Goal: Register for event/course

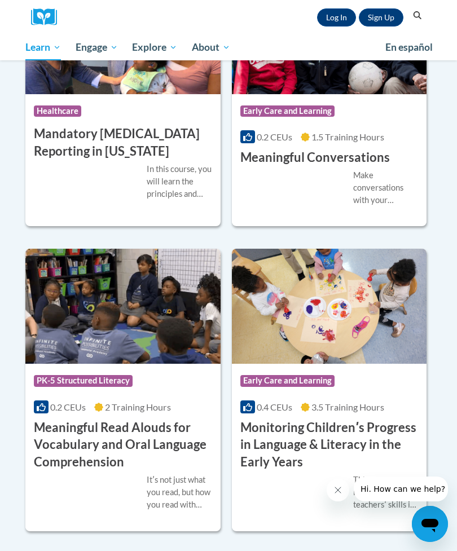
click at [330, 17] on link "Log In" at bounding box center [336, 17] width 39 height 18
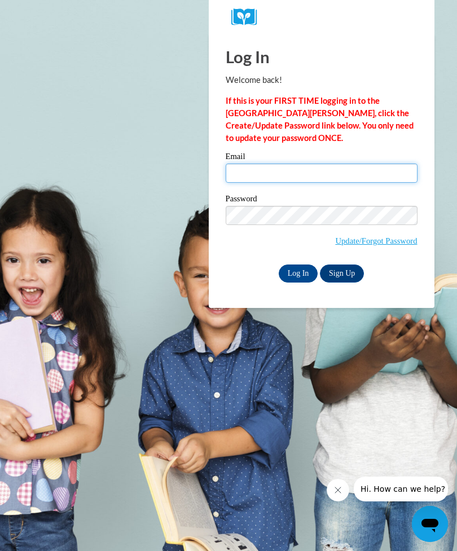
type input "lily2121singerrr@icloud.com"
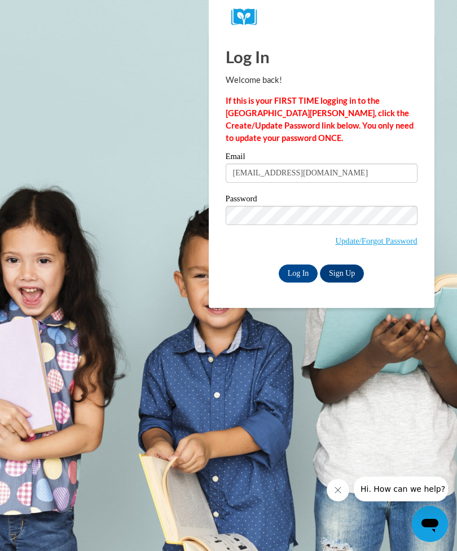
click at [298, 272] on input "Log In" at bounding box center [297, 273] width 39 height 18
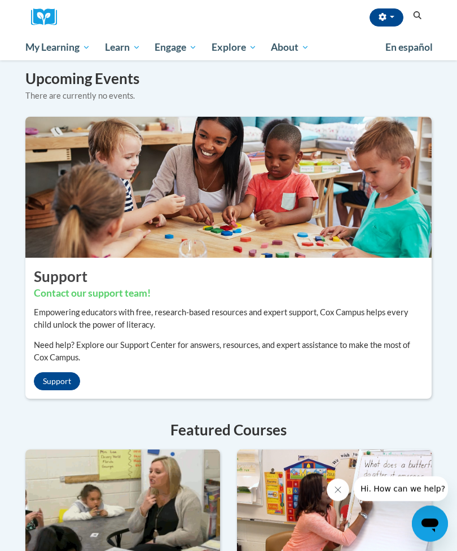
scroll to position [892, 0]
click at [0, 0] on span "Early Care and Learning" at bounding box center [0, 0] width 0 height 0
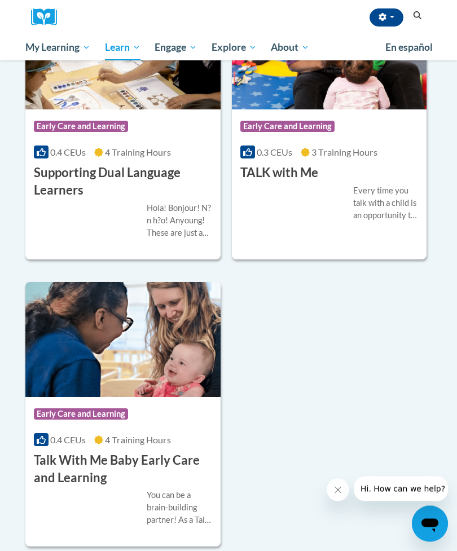
scroll to position [2436, 0]
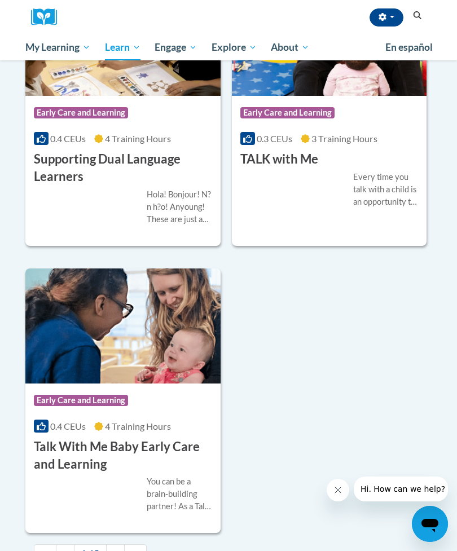
click at [387, 168] on div "Course Category: Early Care and Learning 0.3 CEUs 3 Training Hours COURSE TALK …" at bounding box center [329, 132] width 195 height 72
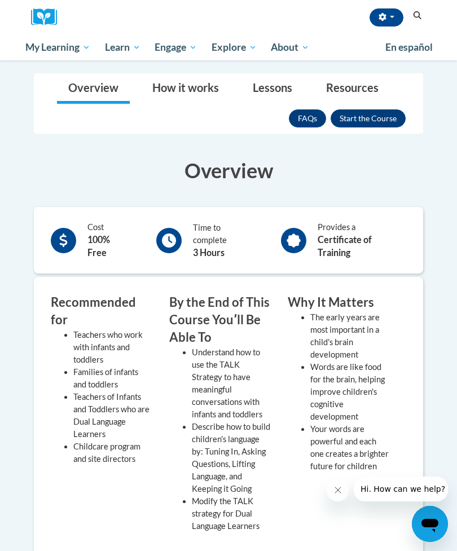
scroll to position [141, 0]
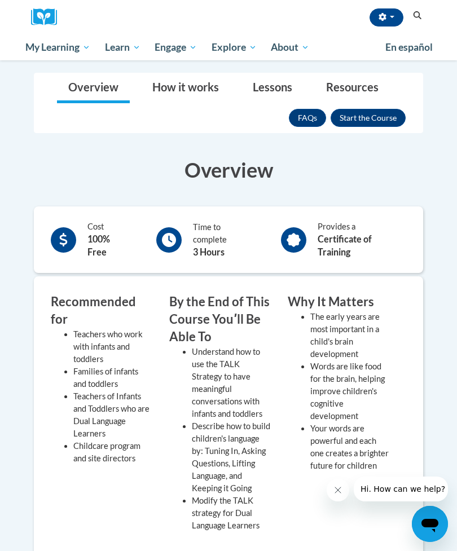
click at [391, 118] on button "Enroll" at bounding box center [367, 118] width 75 height 18
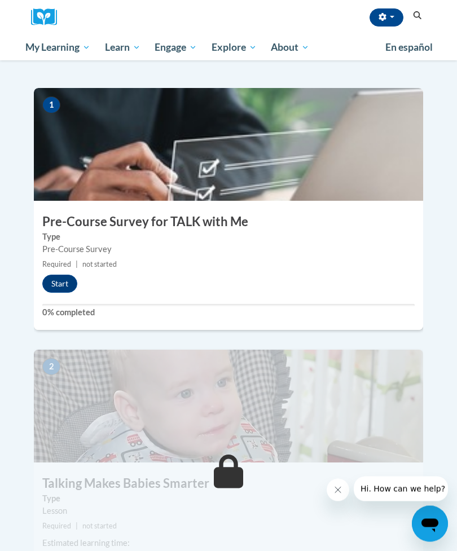
scroll to position [252, 0]
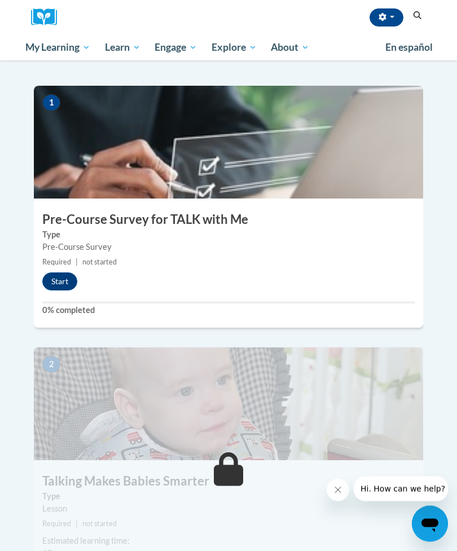
click at [63, 273] on button "Start" at bounding box center [59, 282] width 35 height 18
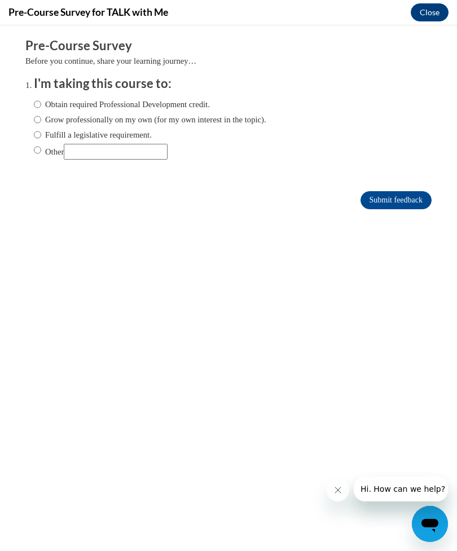
scroll to position [0, 0]
click at [41, 104] on input "Obtain required Professional Development credit." at bounding box center [37, 104] width 7 height 12
radio input "true"
click at [398, 209] on input "Submit feedback" at bounding box center [395, 200] width 71 height 18
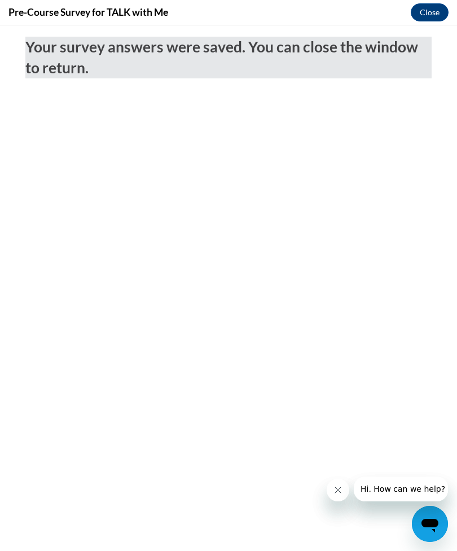
click at [431, 18] on button "Close" at bounding box center [429, 12] width 38 height 18
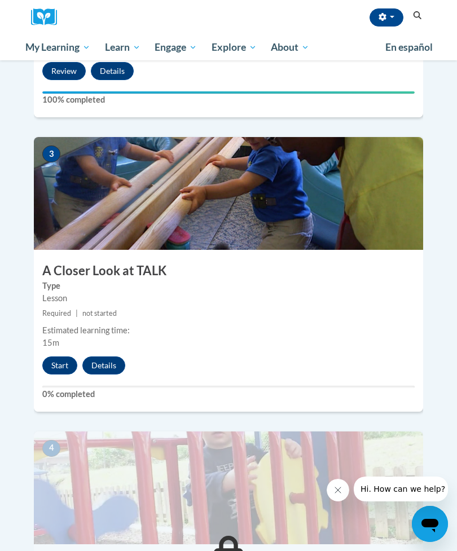
scroll to position [759, 0]
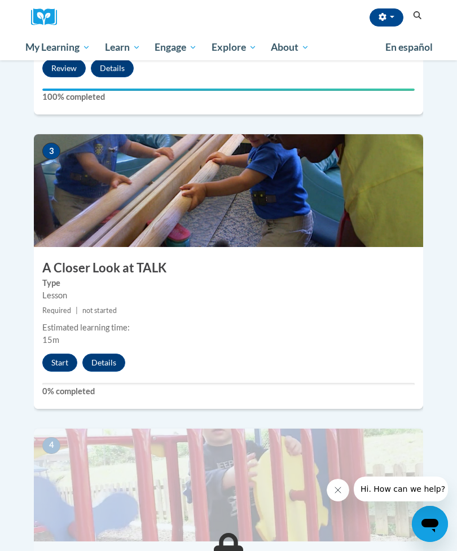
click at [67, 353] on button "Start" at bounding box center [59, 362] width 35 height 18
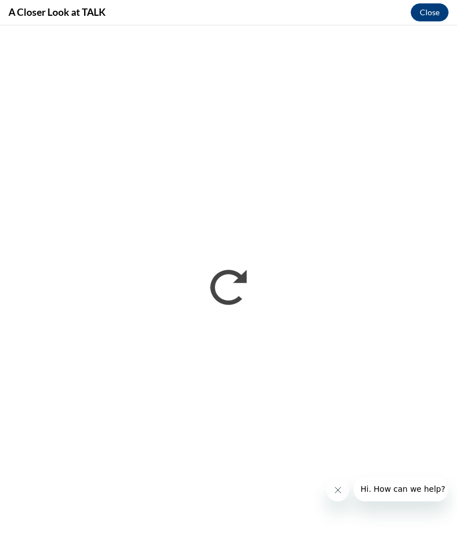
scroll to position [797, 0]
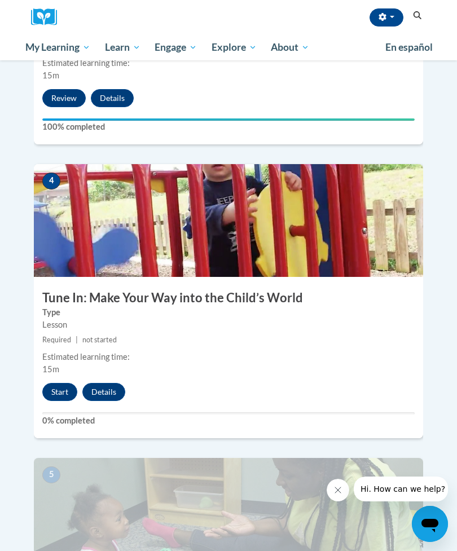
scroll to position [1042, 0]
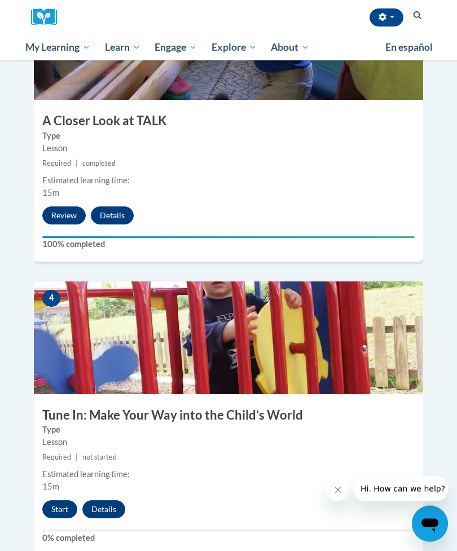
click at [58, 500] on button "Start" at bounding box center [59, 509] width 35 height 18
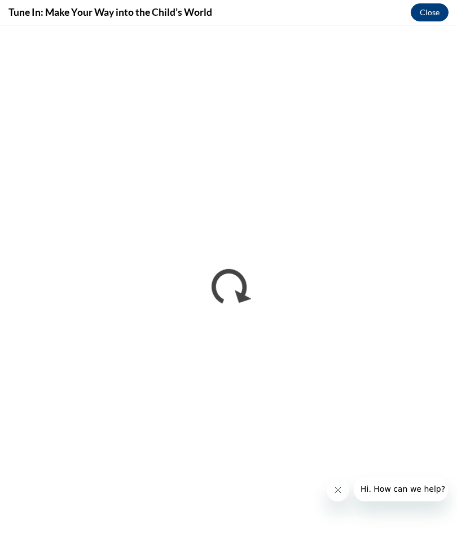
scroll to position [0, 0]
